Goal: Task Accomplishment & Management: Manage account settings

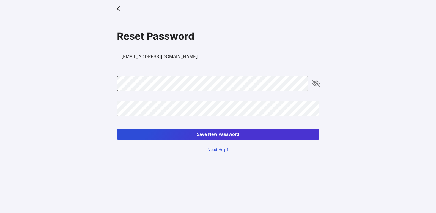
drag, startPoint x: 358, startPoint y: 124, endPoint x: 378, endPoint y: 124, distance: 19.8
click at [359, 125] on main "Reset Password [EMAIL_ADDRESS][DOMAIN_NAME] Save New Password Need Help?" at bounding box center [218, 106] width 436 height 213
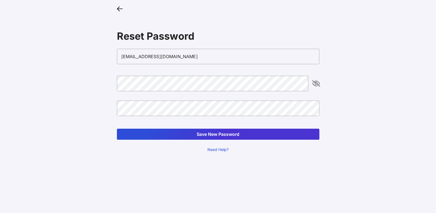
click at [77, 172] on main "Reset Password [EMAIL_ADDRESS][DOMAIN_NAME] Save New Password Need Help?" at bounding box center [218, 106] width 436 height 213
click at [219, 134] on button "Save New Password" at bounding box center [218, 134] width 203 height 11
click at [316, 82] on icon "appended action" at bounding box center [316, 83] width 7 height 7
click at [226, 131] on button "Save New Password" at bounding box center [218, 134] width 203 height 11
click at [360, 165] on main "Reset Password [EMAIL_ADDRESS][DOMAIN_NAME] The password confirmation does not …" at bounding box center [218, 106] width 436 height 213
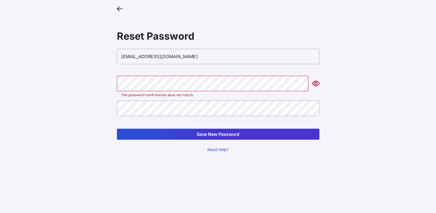
click at [236, 137] on button "Save New Password" at bounding box center [218, 134] width 203 height 11
click at [51, 121] on main "Reset Password [EMAIL_ADDRESS][DOMAIN_NAME] The password confirmation does not …" at bounding box center [218, 106] width 436 height 213
click at [217, 134] on button "Save New Password" at bounding box center [218, 134] width 203 height 11
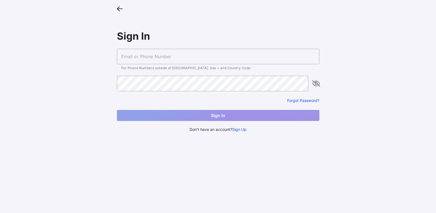
type input "[EMAIL_ADDRESS][DOMAIN_NAME]"
